Goal: Check status: Check status

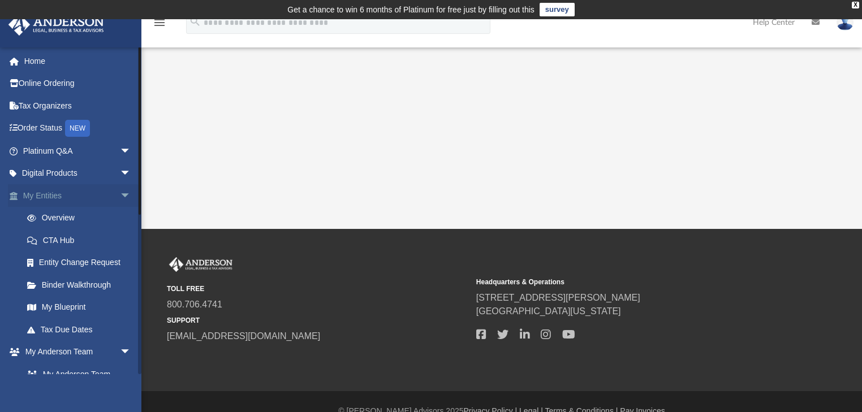
click at [120, 195] on span "arrow_drop_down" at bounding box center [131, 195] width 23 height 23
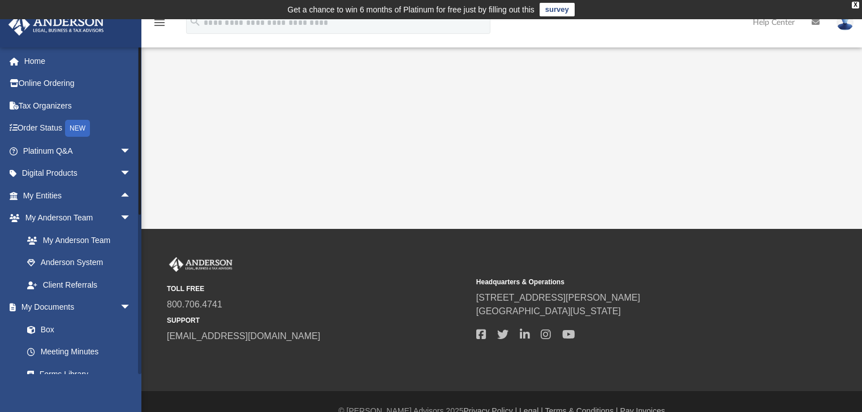
scroll to position [170, 0]
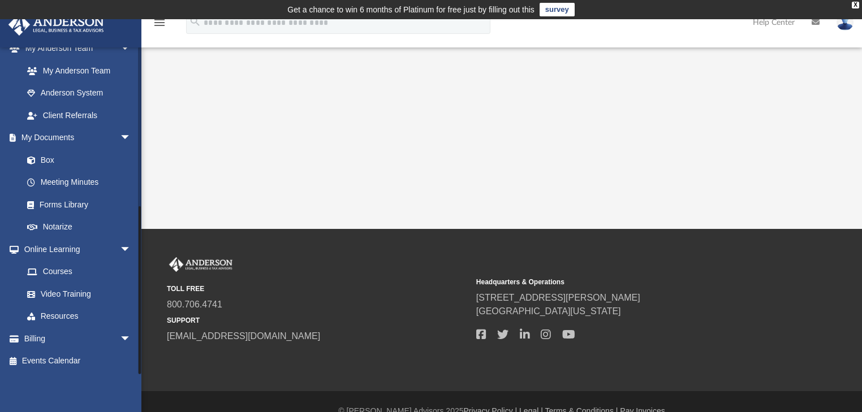
drag, startPoint x: 141, startPoint y: 319, endPoint x: 140, endPoint y: 333, distance: 13.6
click at [140, 333] on div at bounding box center [139, 210] width 3 height 327
click at [120, 334] on span "arrow_drop_down" at bounding box center [131, 338] width 23 height 23
click at [79, 356] on link "$ Open Invoices" at bounding box center [82, 361] width 132 height 23
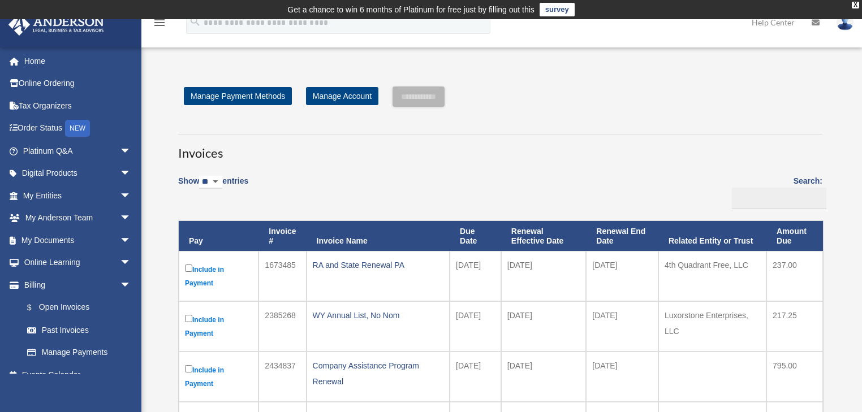
drag, startPoint x: 136, startPoint y: 381, endPoint x: 433, endPoint y: 296, distance: 308.6
click at [433, 296] on td "RA and State Renewal PA" at bounding box center [378, 276] width 143 height 50
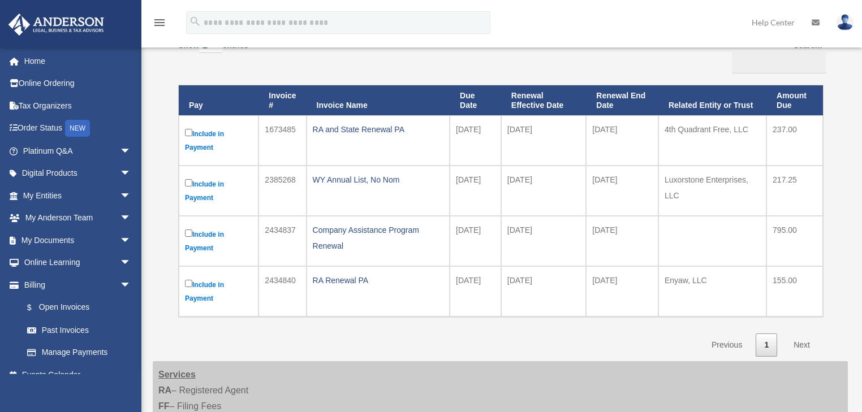
scroll to position [133, 0]
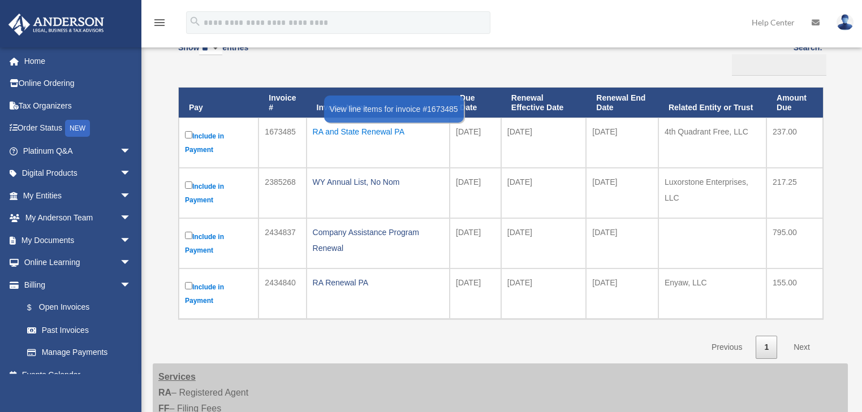
click at [361, 132] on div "RA and State Renewal PA" at bounding box center [378, 132] width 131 height 16
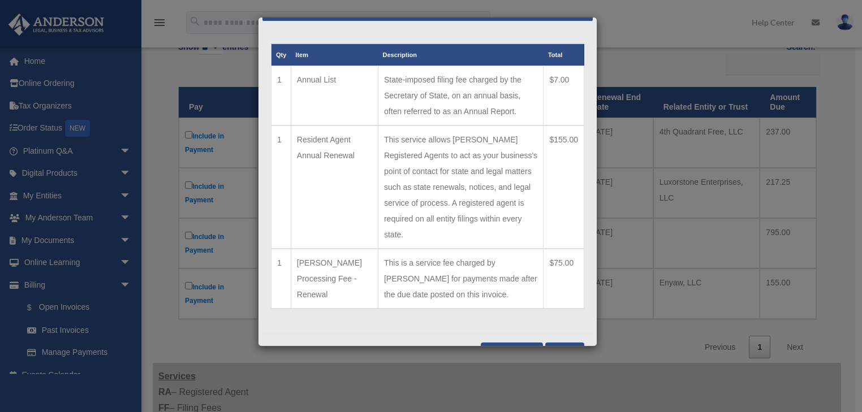
scroll to position [34, 0]
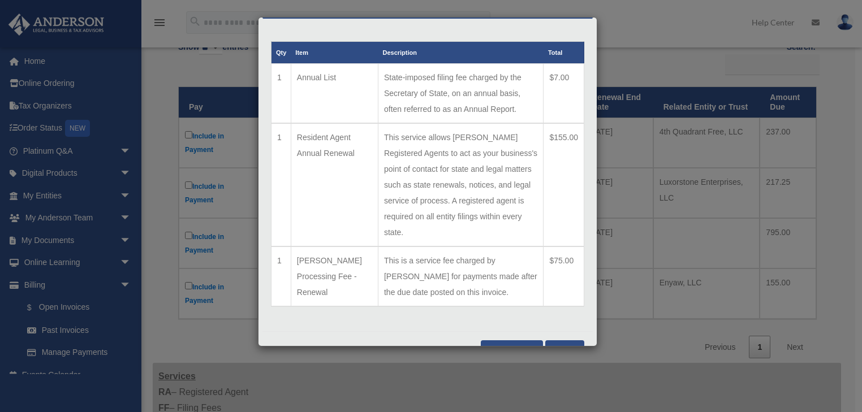
click at [563, 340] on button "Close" at bounding box center [564, 346] width 39 height 13
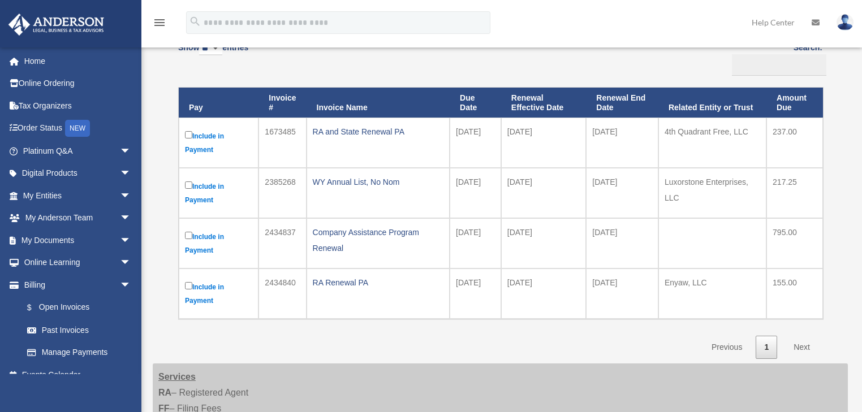
drag, startPoint x: 664, startPoint y: 131, endPoint x: 708, endPoint y: 131, distance: 44.1
drag, startPoint x: 708, startPoint y: 131, endPoint x: 685, endPoint y: 131, distance: 22.6
click at [685, 131] on td "4th Quadrant Free, LLC" at bounding box center [712, 143] width 108 height 50
drag, startPoint x: 747, startPoint y: 133, endPoint x: 665, endPoint y: 131, distance: 81.5
click at [665, 131] on td "4th Quadrant Free, LLC" at bounding box center [712, 143] width 108 height 50
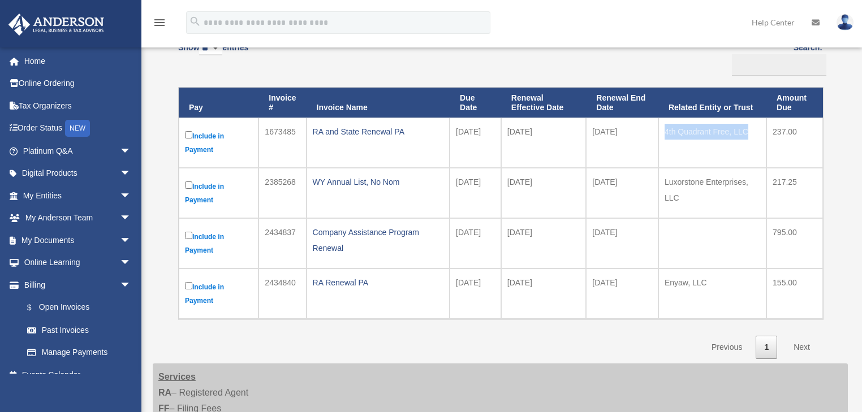
copy td "4th Quadrant Free, LLC"
